Goal: Task Accomplishment & Management: Manage account settings

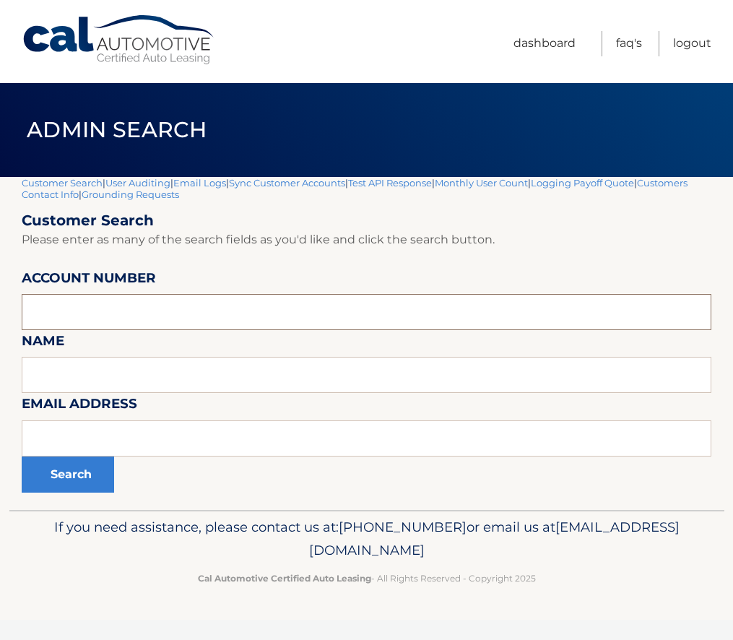
click at [195, 316] on input "text" at bounding box center [367, 312] width 690 height 36
paste input "44455736224"
type input "44455736224"
click at [69, 475] on button "Search" at bounding box center [68, 474] width 92 height 36
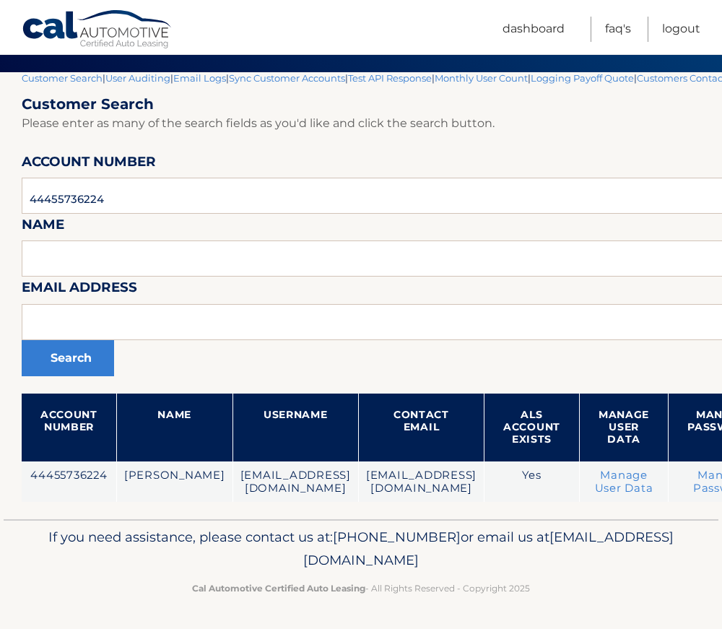
scroll to position [105, 219]
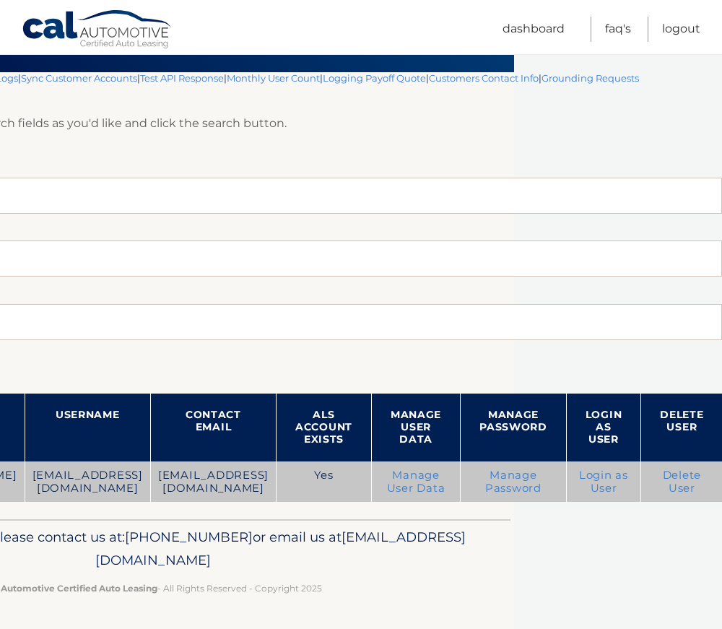
click at [600, 472] on link "Login as User" at bounding box center [603, 482] width 49 height 26
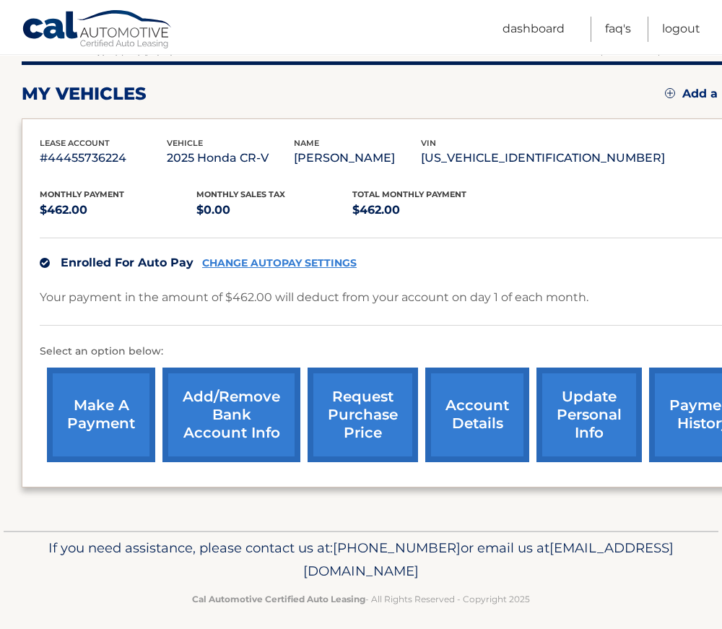
scroll to position [191, 0]
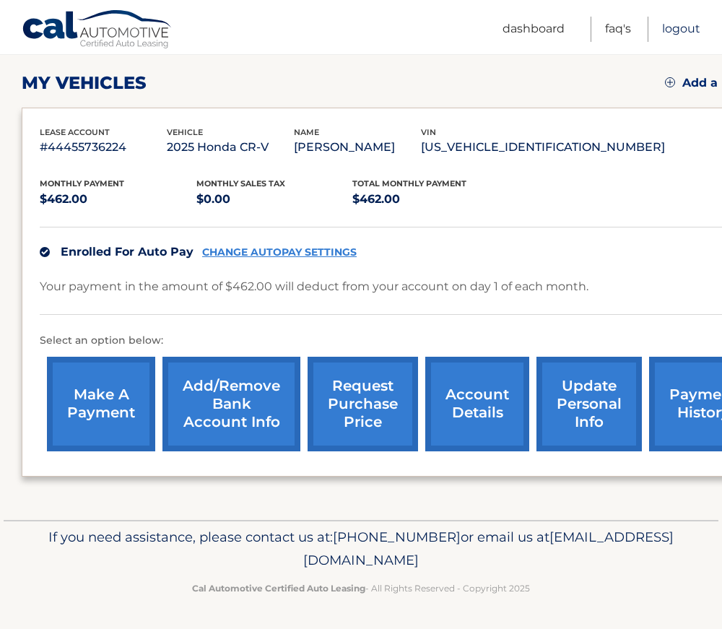
click at [693, 28] on link "Logout" at bounding box center [681, 29] width 38 height 25
